Goal: Task Accomplishment & Management: Complete application form

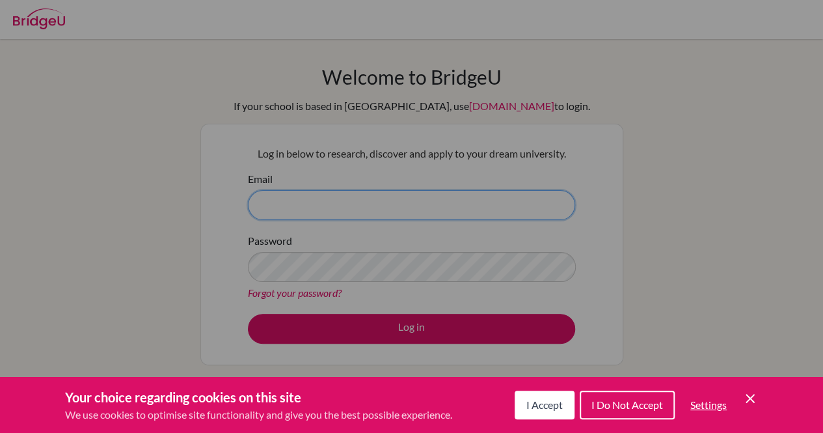
type input "[EMAIL_ADDRESS][DOMAIN_NAME]"
click at [755, 399] on icon "Cookie Control Close Icon" at bounding box center [751, 398] width 16 height 16
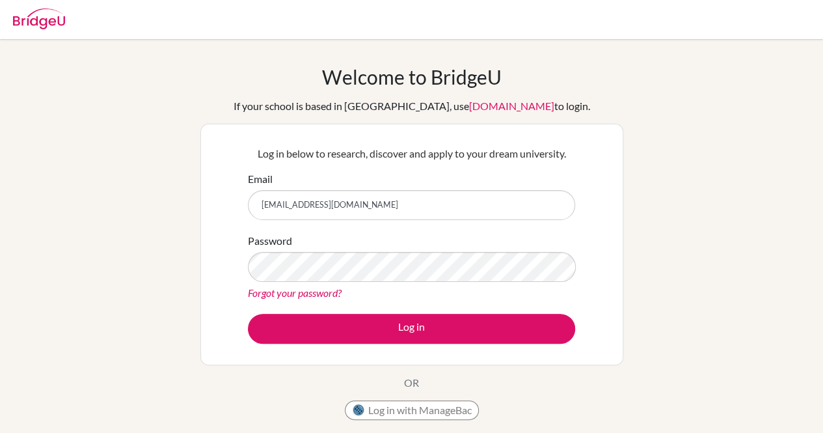
click at [376, 306] on form "Email [EMAIL_ADDRESS][DOMAIN_NAME] Password Forgot your password? Log in" at bounding box center [411, 257] width 327 height 172
click at [377, 310] on form "Email [EMAIL_ADDRESS][DOMAIN_NAME] Password Forgot your password? Log in" at bounding box center [411, 257] width 327 height 172
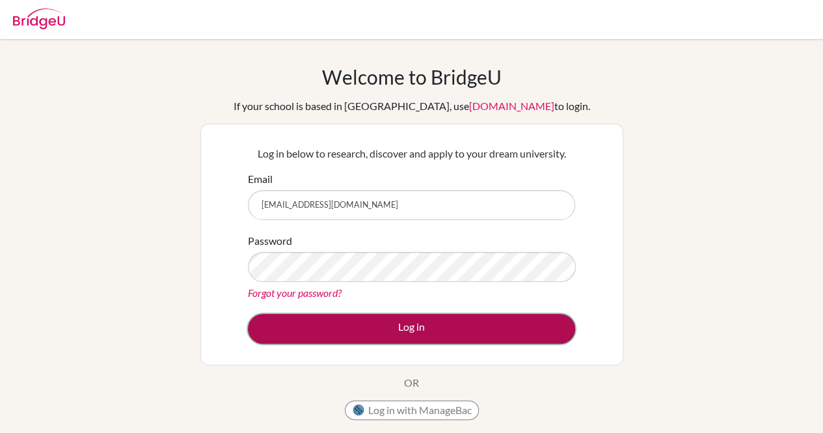
click at [378, 330] on button "Log in" at bounding box center [411, 329] width 327 height 30
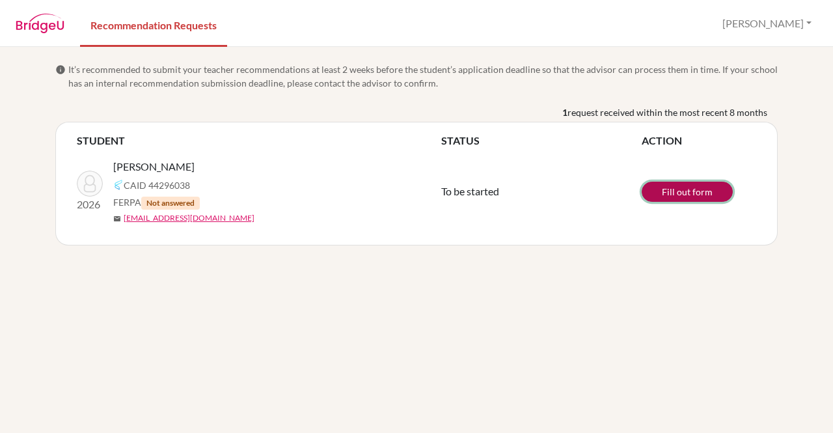
click at [677, 189] on link "Fill out form" at bounding box center [687, 192] width 91 height 20
